Goal: Task Accomplishment & Management: Manage account settings

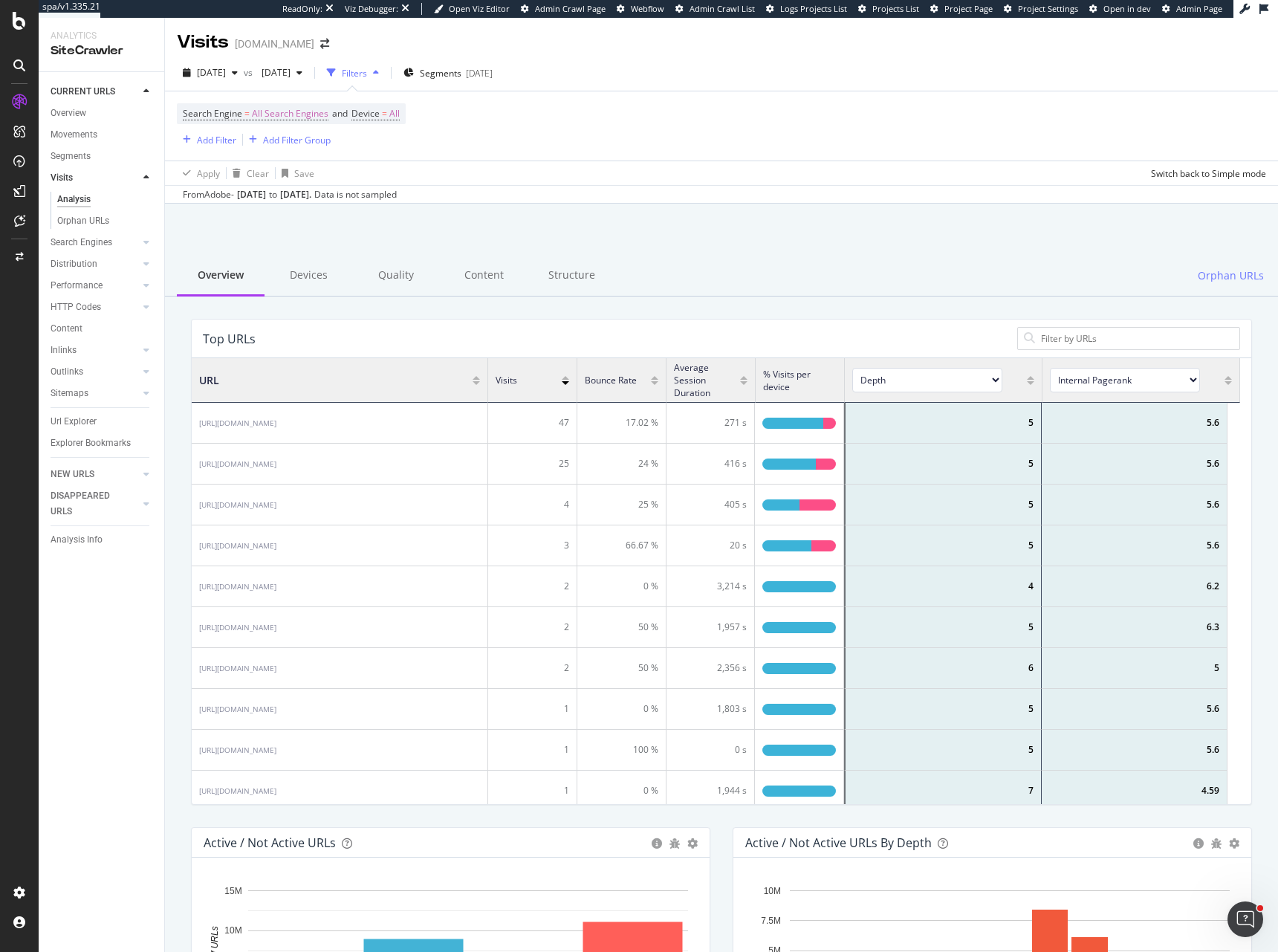
scroll to position [435, 1037]
click at [81, 808] on div "Settings" at bounding box center [77, 813] width 63 height 11
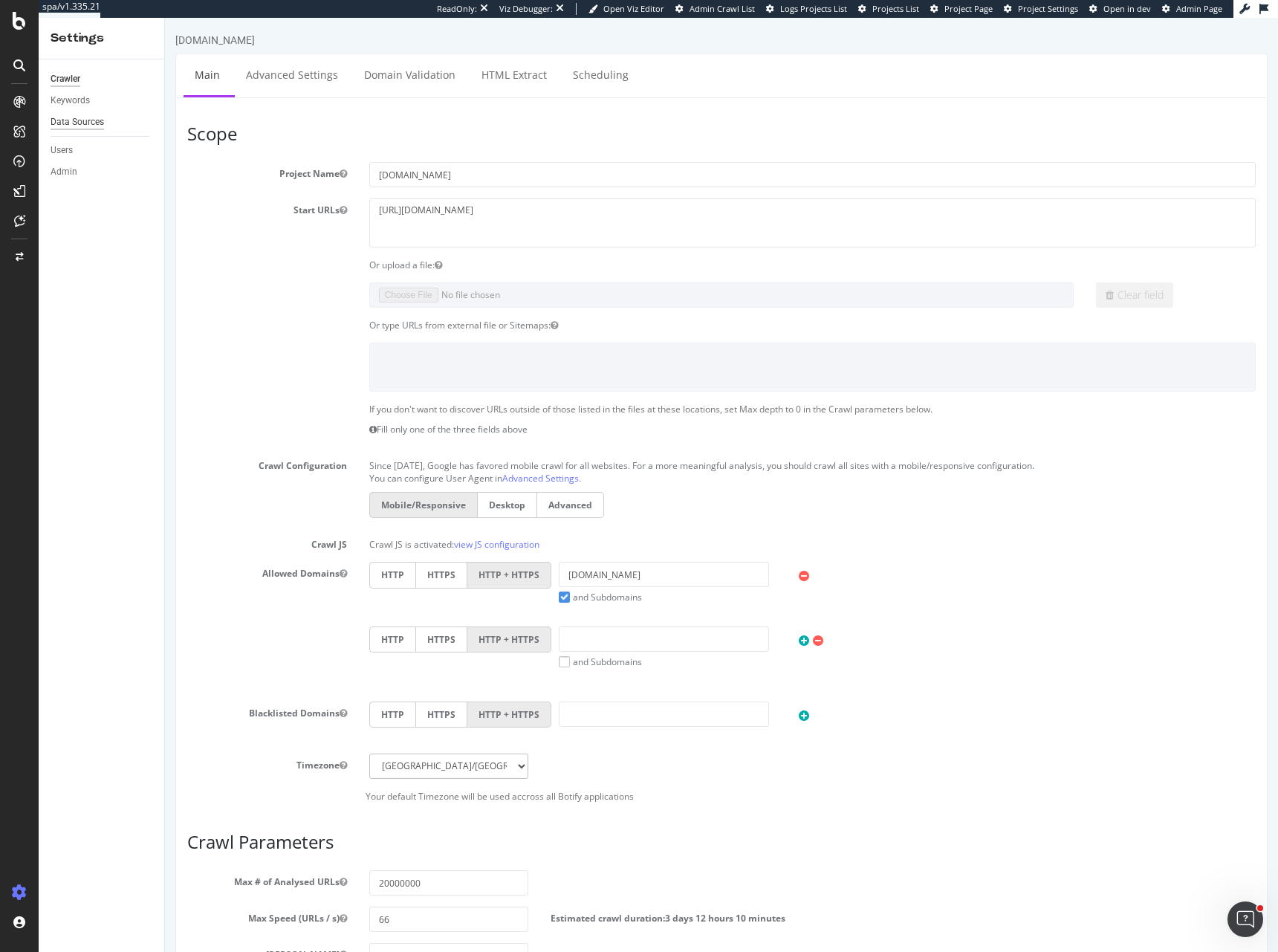
click at [75, 123] on div "Data Sources" at bounding box center [77, 123] width 54 height 16
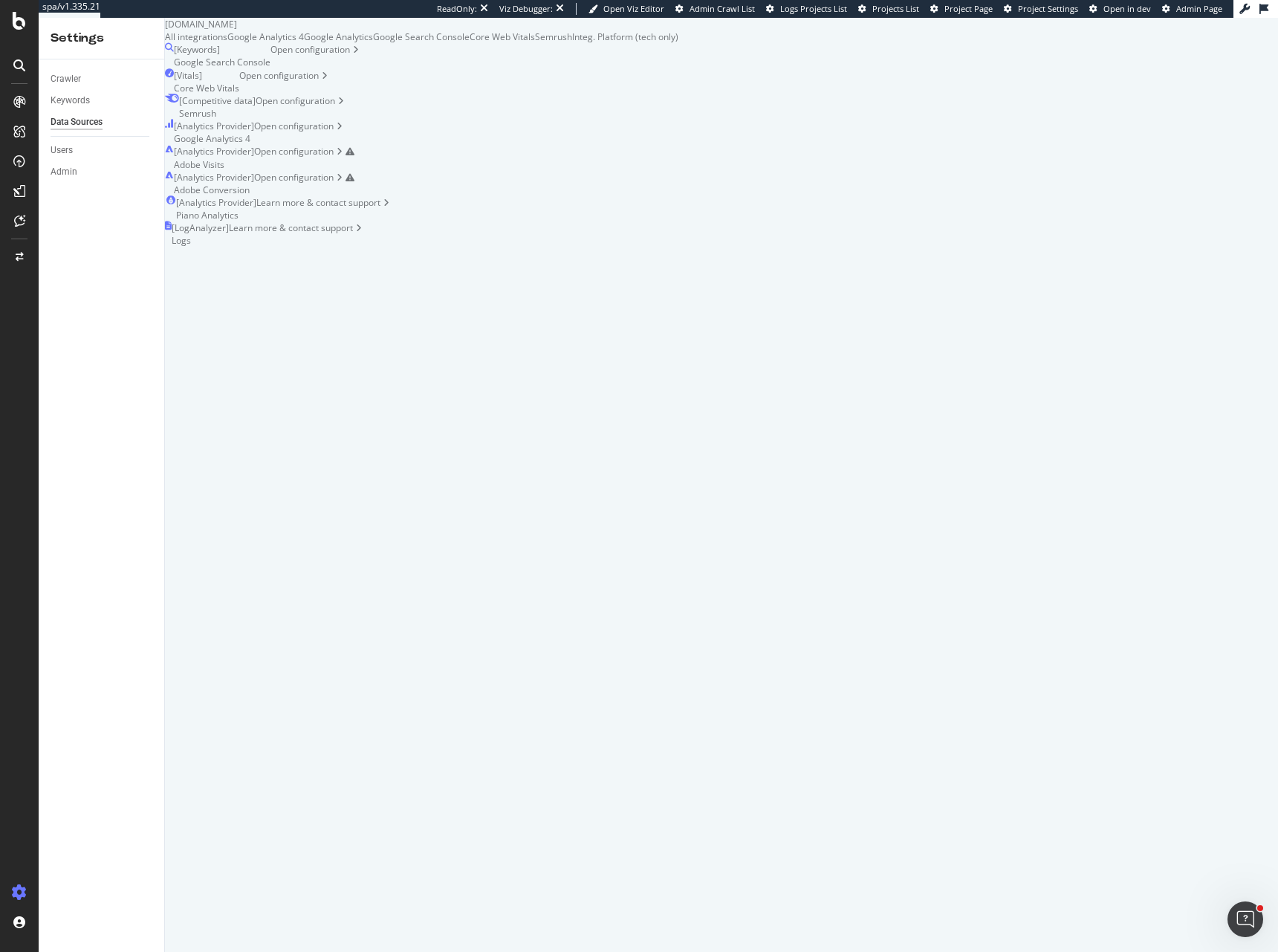
click at [679, 170] on div "[ Analytics Provider ] Adobe Visits Open configuration" at bounding box center [422, 157] width 514 height 26
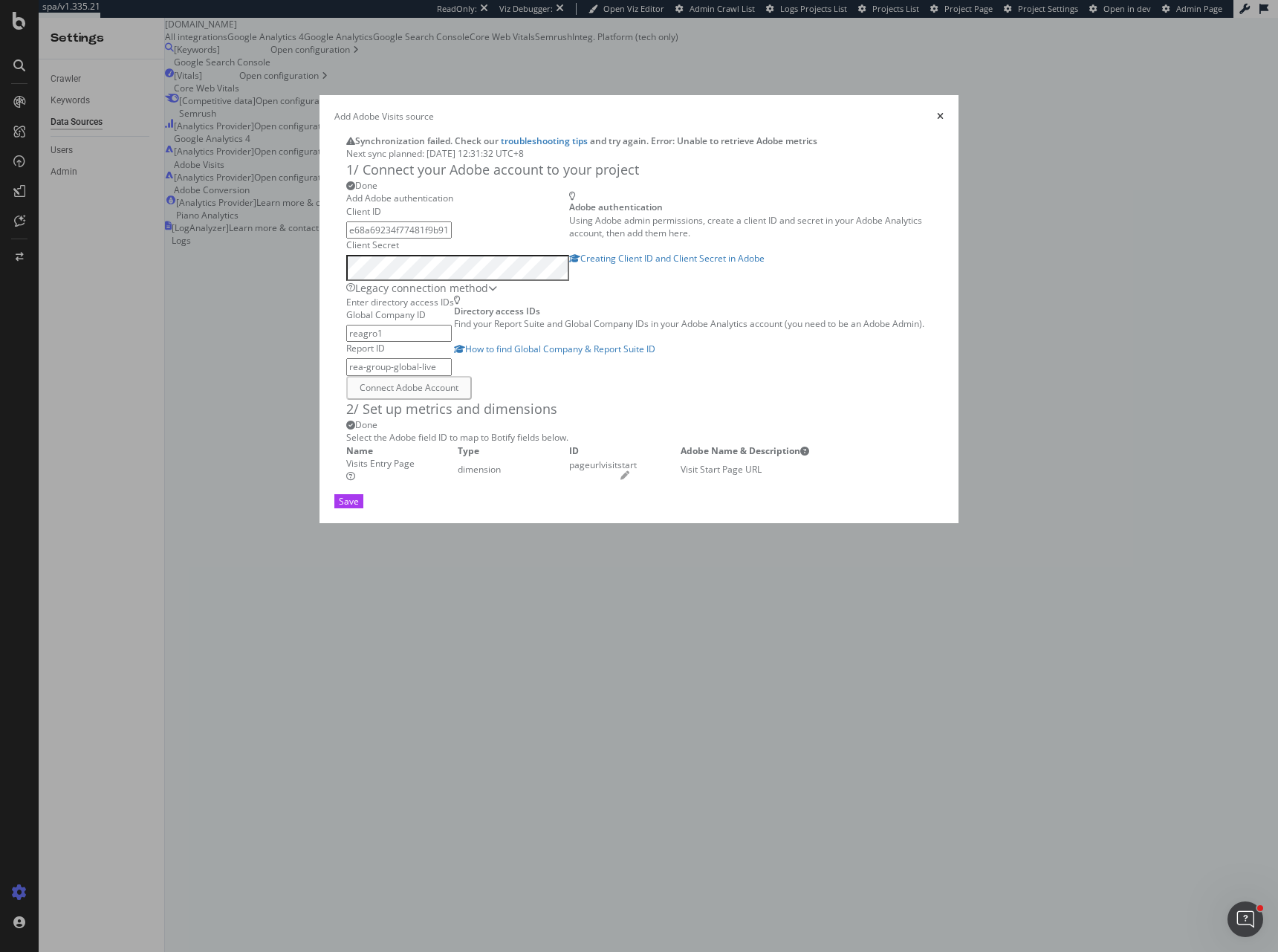
click at [680, 480] on div "pageurlvisitstart" at bounding box center [625, 469] width 111 height 21
click at [629, 480] on icon "pen" at bounding box center [625, 476] width 9 height 9
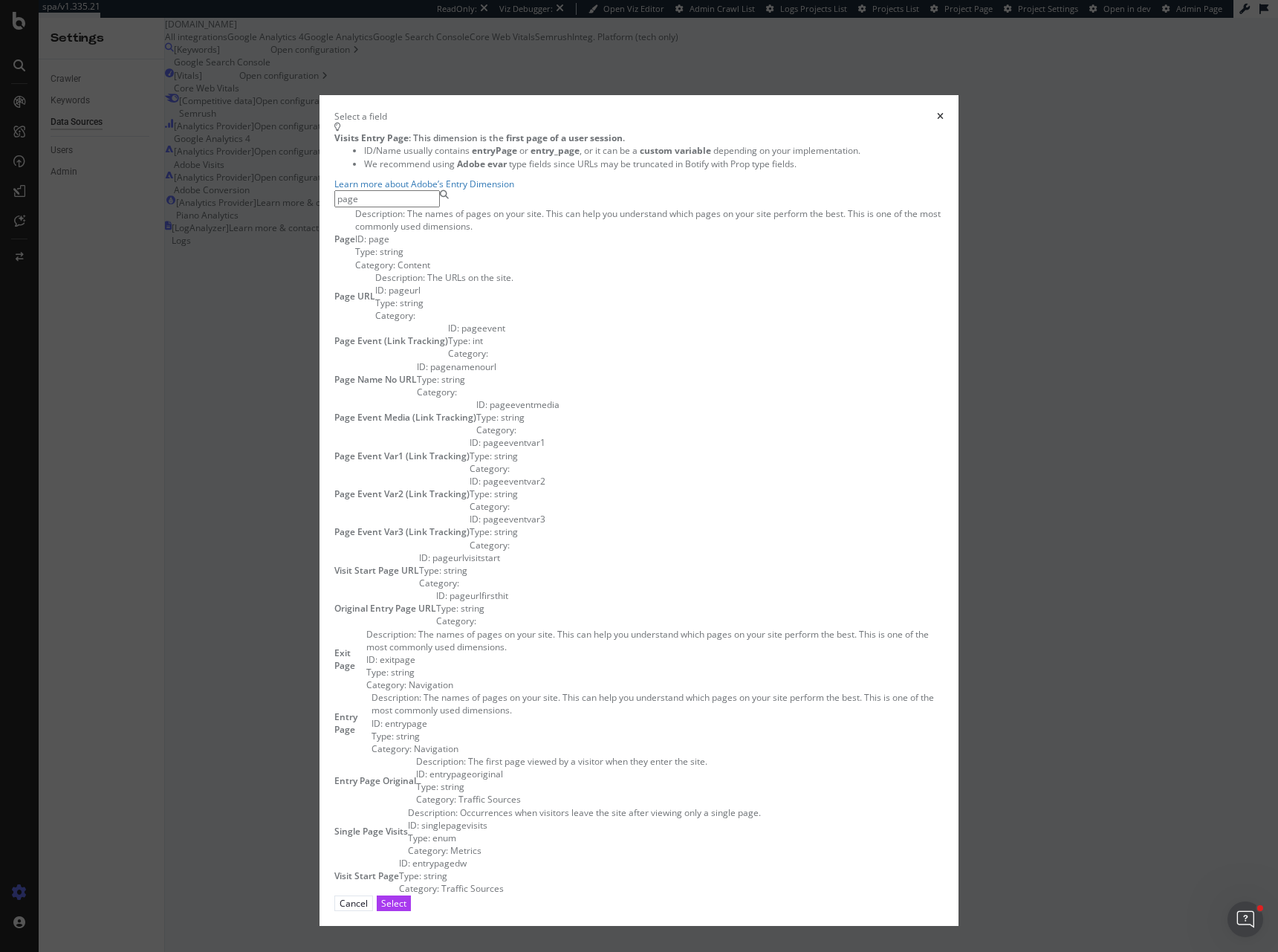
scroll to position [831, 0]
click at [440, 207] on input "page" at bounding box center [387, 199] width 106 height 17
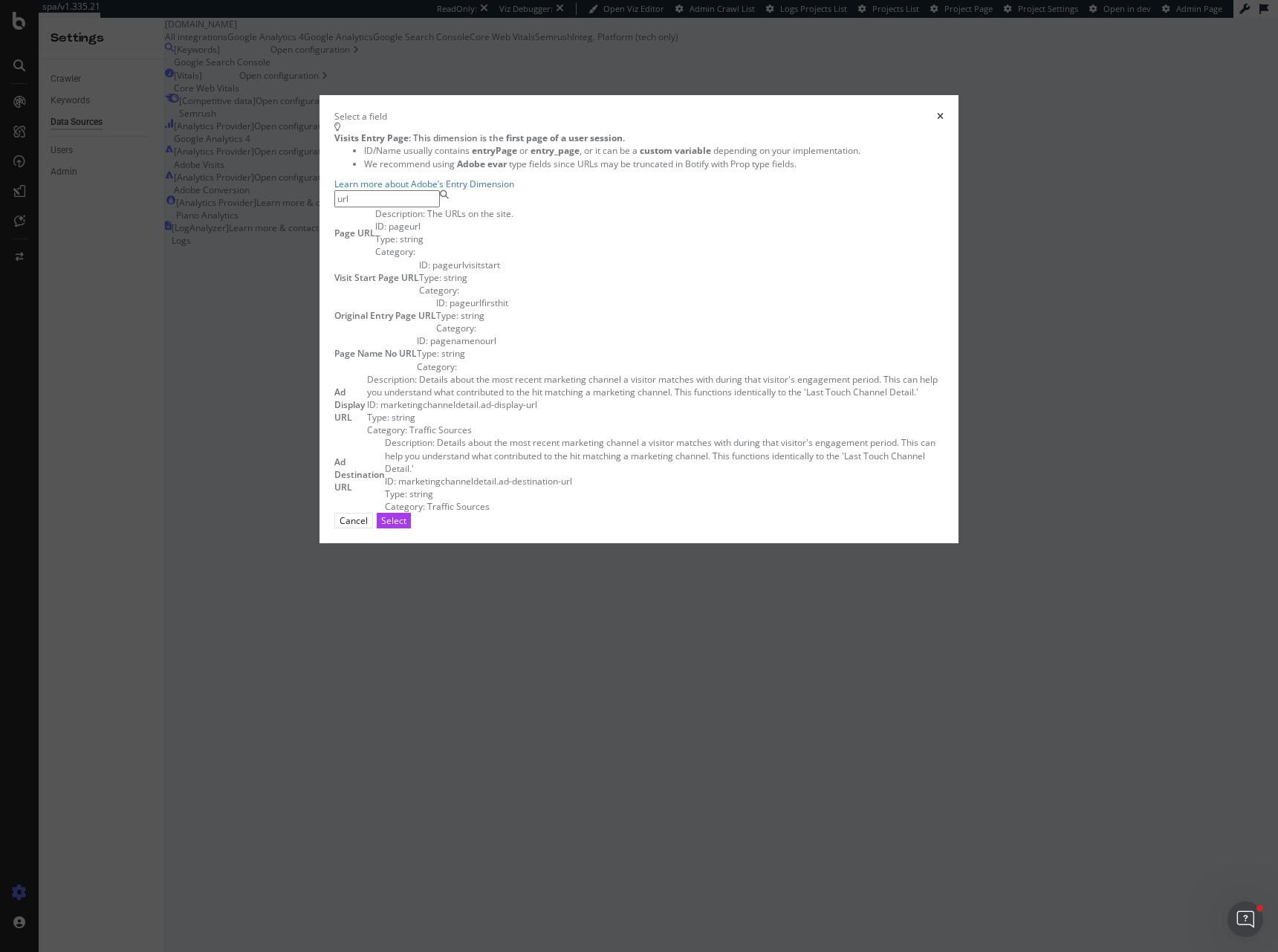
scroll to position [0, 0]
type input "url"
click at [375, 239] on span "Page URL" at bounding box center [355, 233] width 41 height 12
click at [407, 527] on div "Select" at bounding box center [394, 521] width 26 height 12
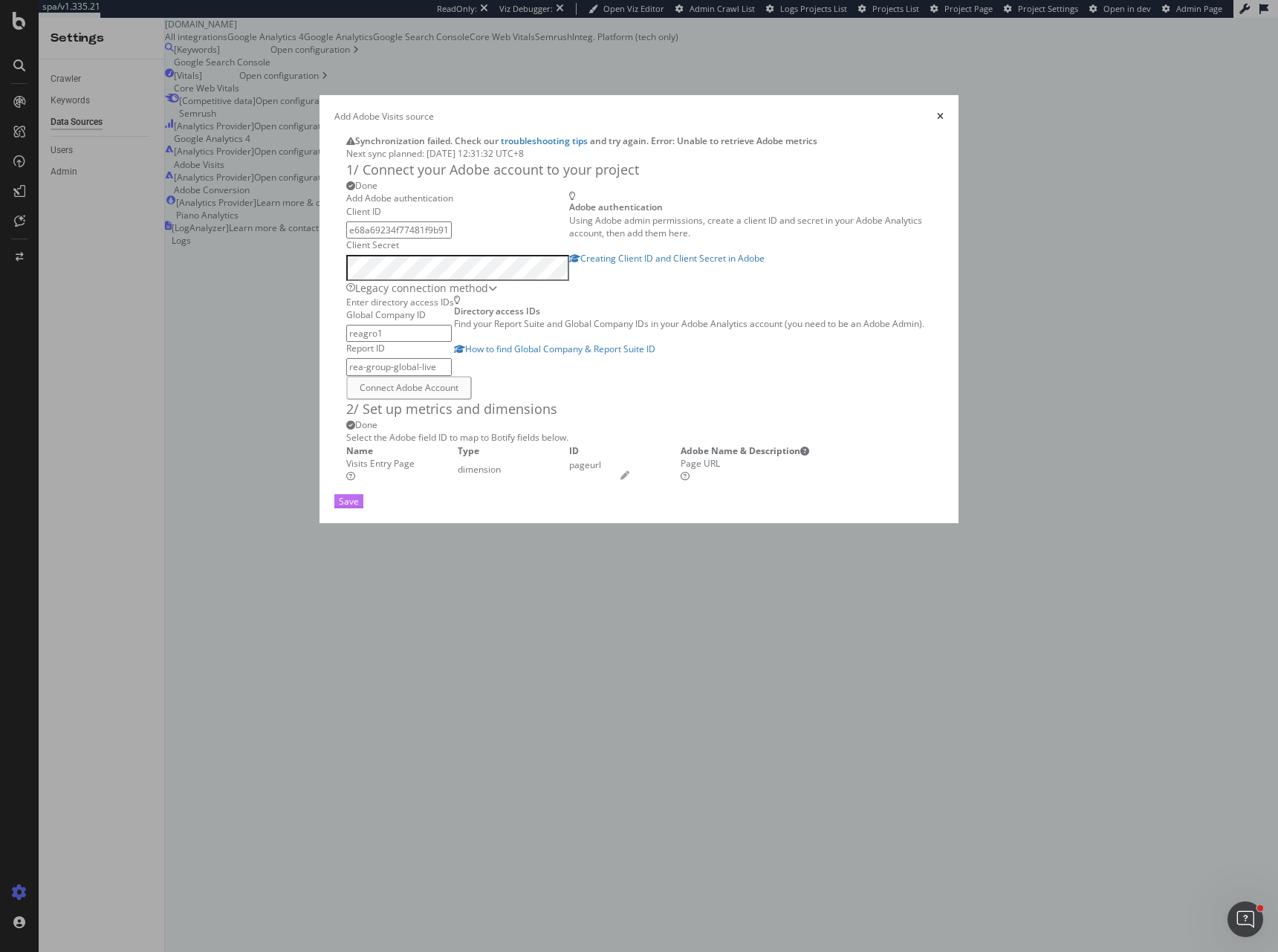
click at [364, 508] on button "Save" at bounding box center [349, 501] width 29 height 14
click at [629, 480] on icon "pen" at bounding box center [625, 476] width 9 height 9
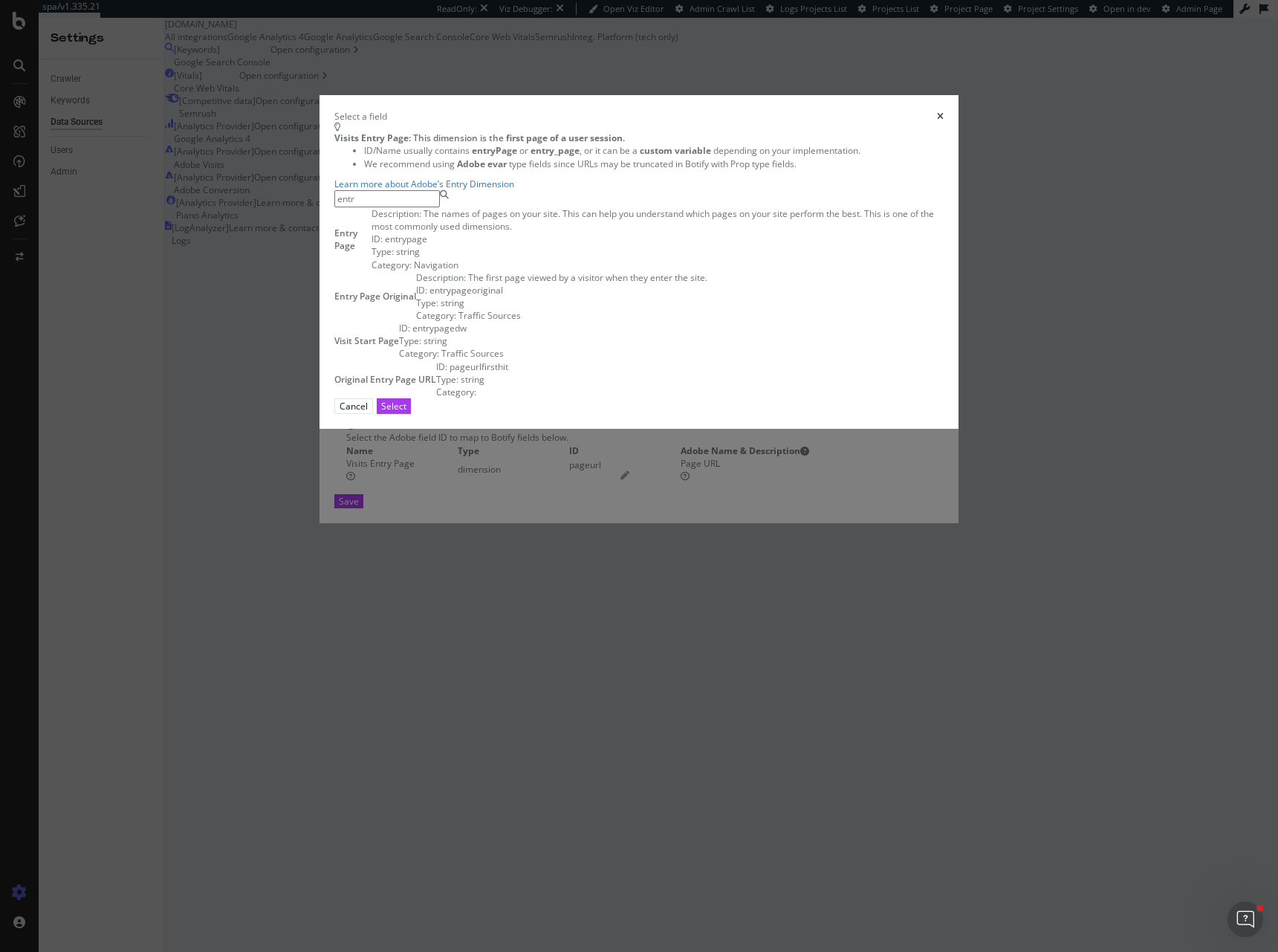
click at [440, 207] on input "entr" at bounding box center [387, 199] width 106 height 17
type input "e"
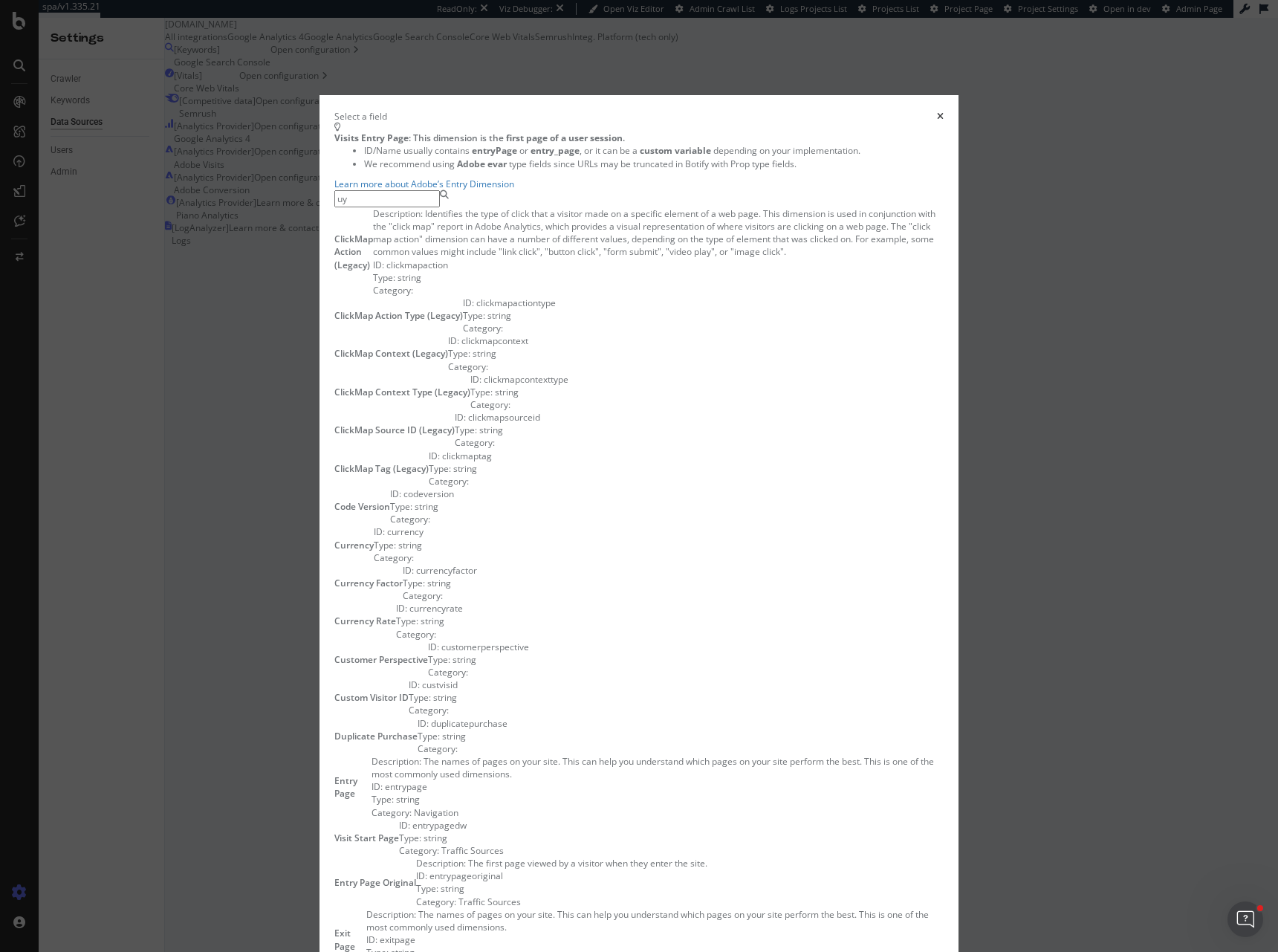
type input "u"
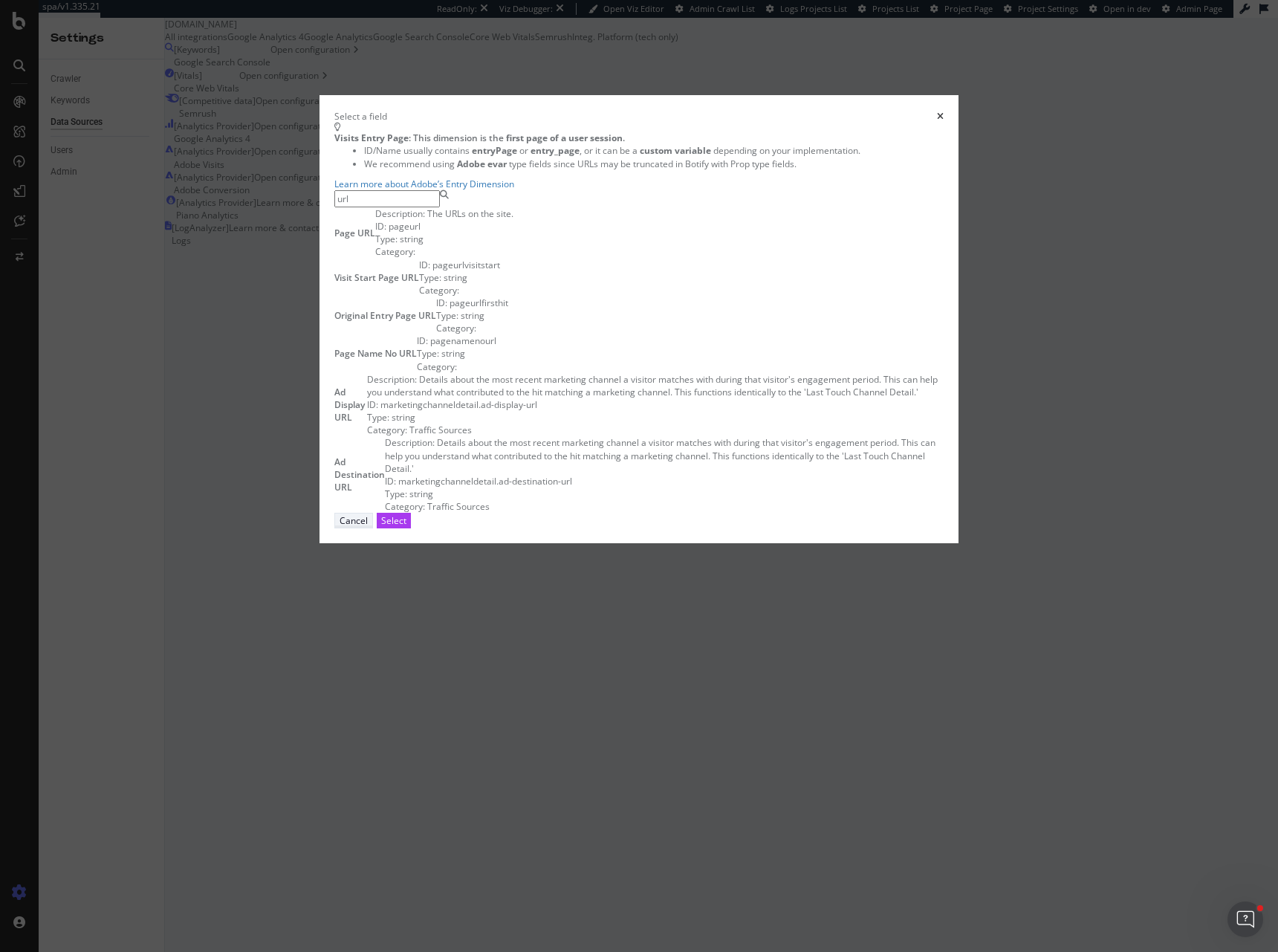
type input "url"
click at [368, 527] on div "Cancel" at bounding box center [354, 521] width 28 height 12
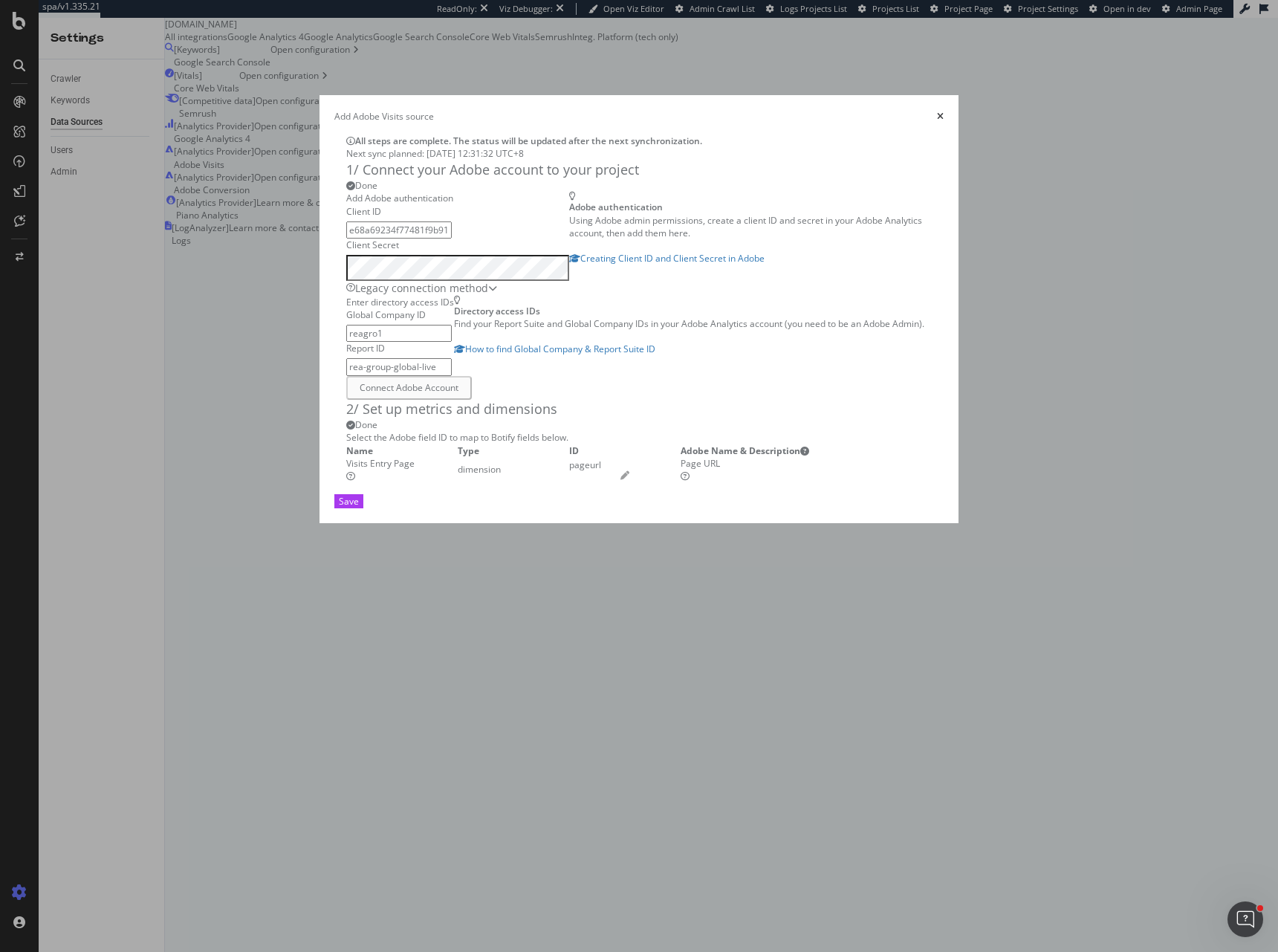
click at [629, 480] on icon "pen" at bounding box center [625, 476] width 9 height 9
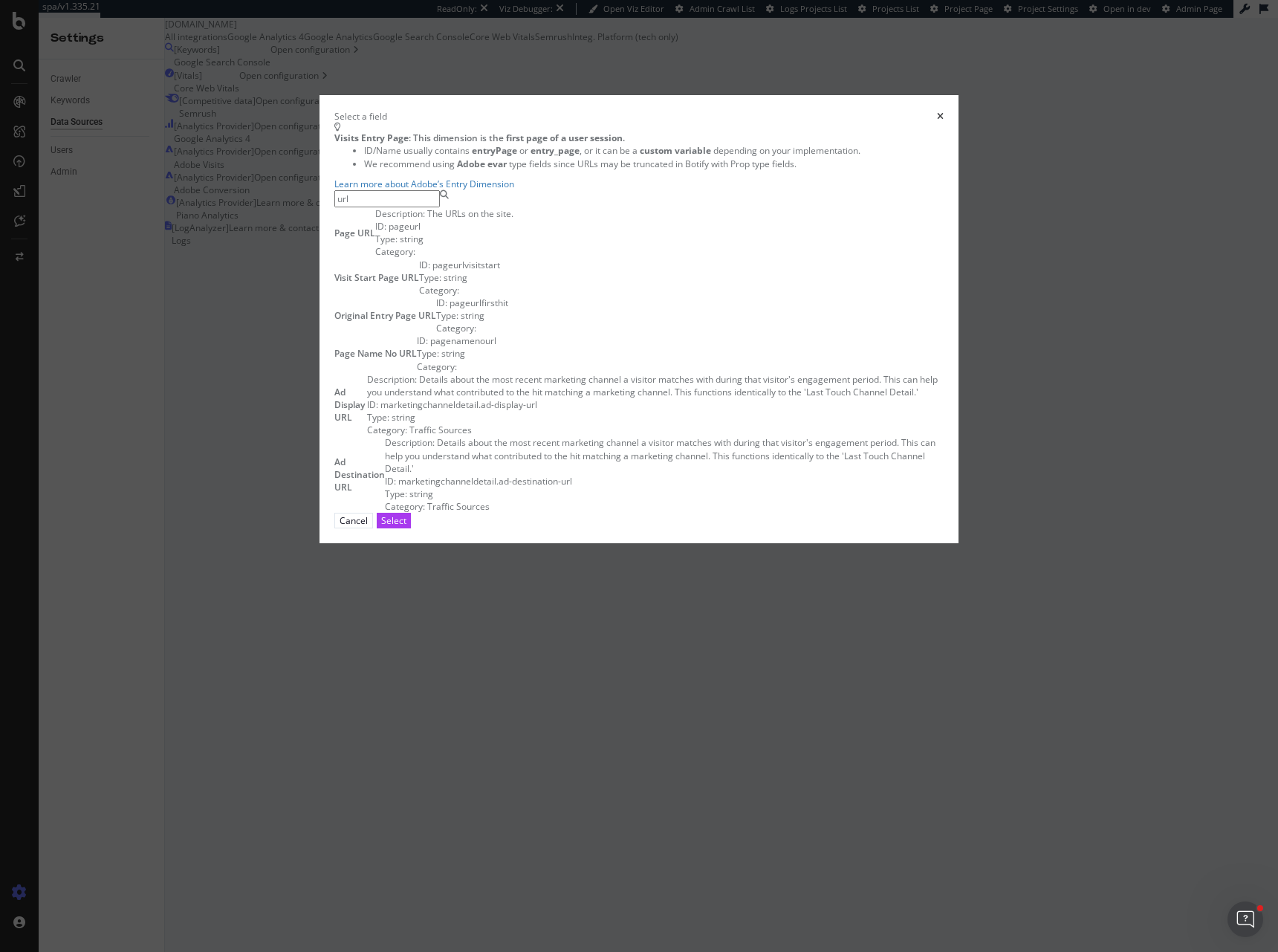
type input "url"
click at [436, 334] on div "Original Entry Page URL" at bounding box center [385, 315] width 101 height 38
click at [407, 527] on div "Select" at bounding box center [394, 521] width 26 height 12
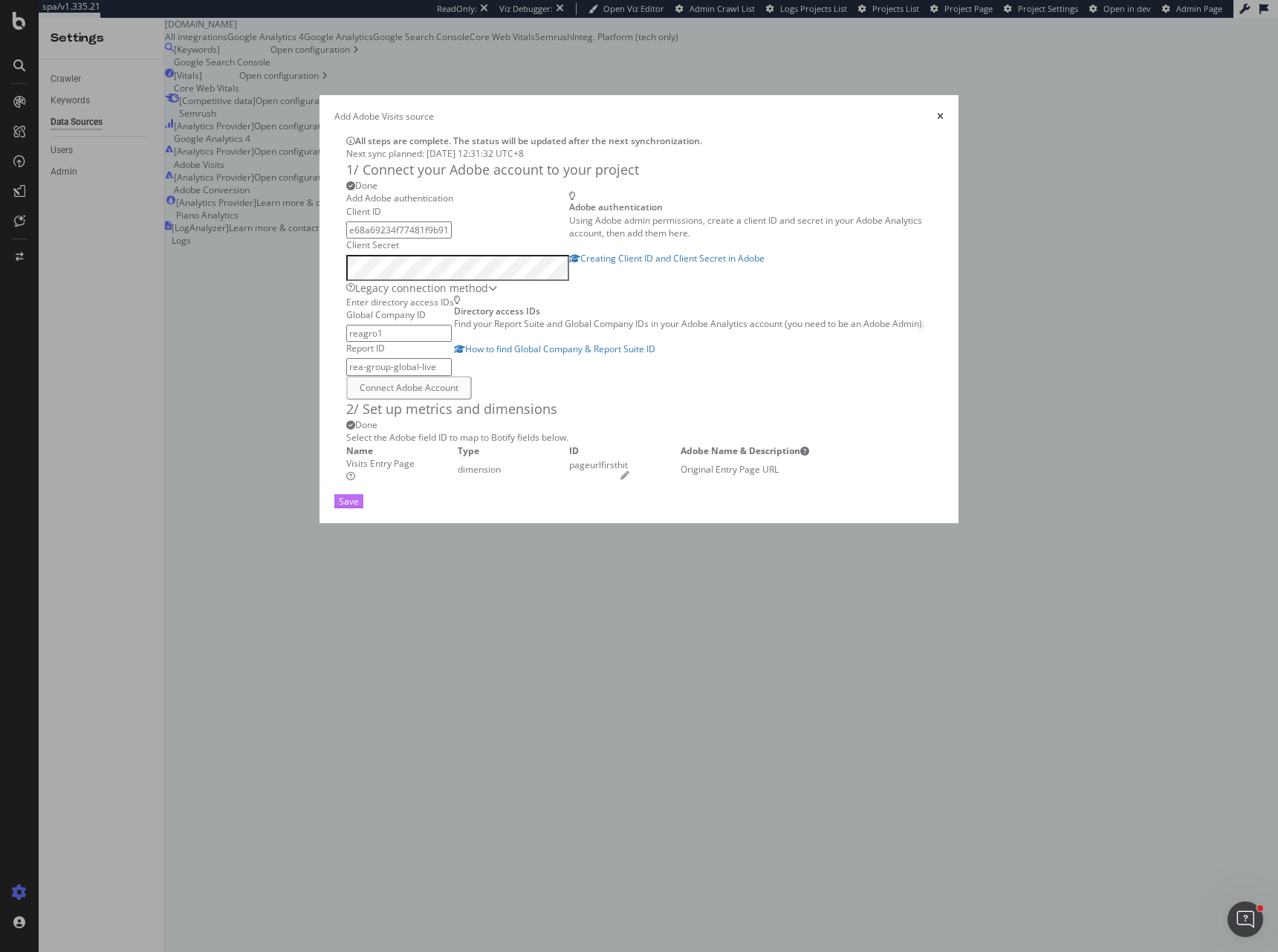
click at [359, 507] on div "Save" at bounding box center [349, 501] width 20 height 12
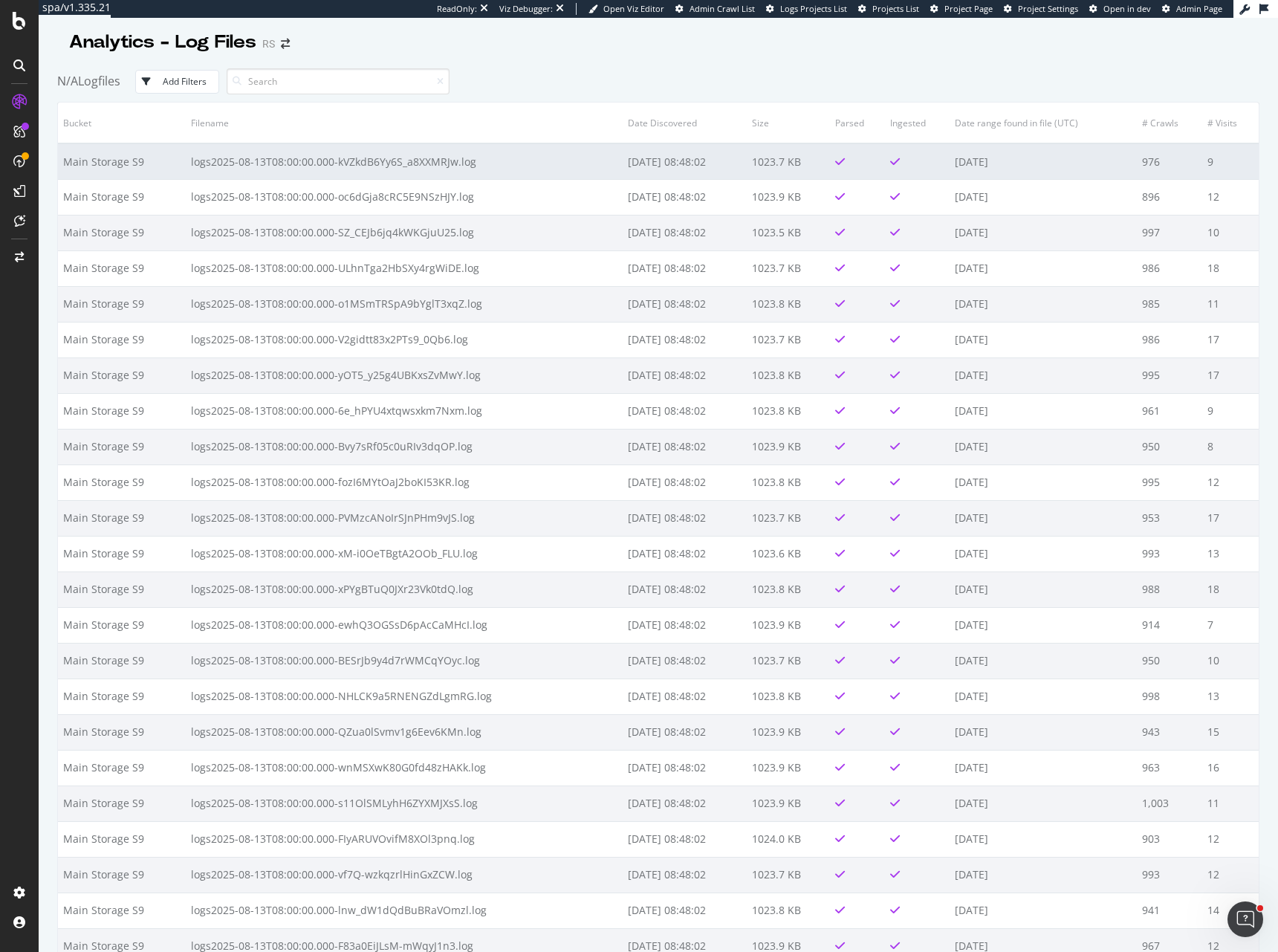
click at [454, 157] on td "logs2025-08-13T08:00:00.000-kVZkdB6Yy6S_a8XXMRJw.log" at bounding box center [403, 161] width 437 height 35
